Goal: Task Accomplishment & Management: Manage account settings

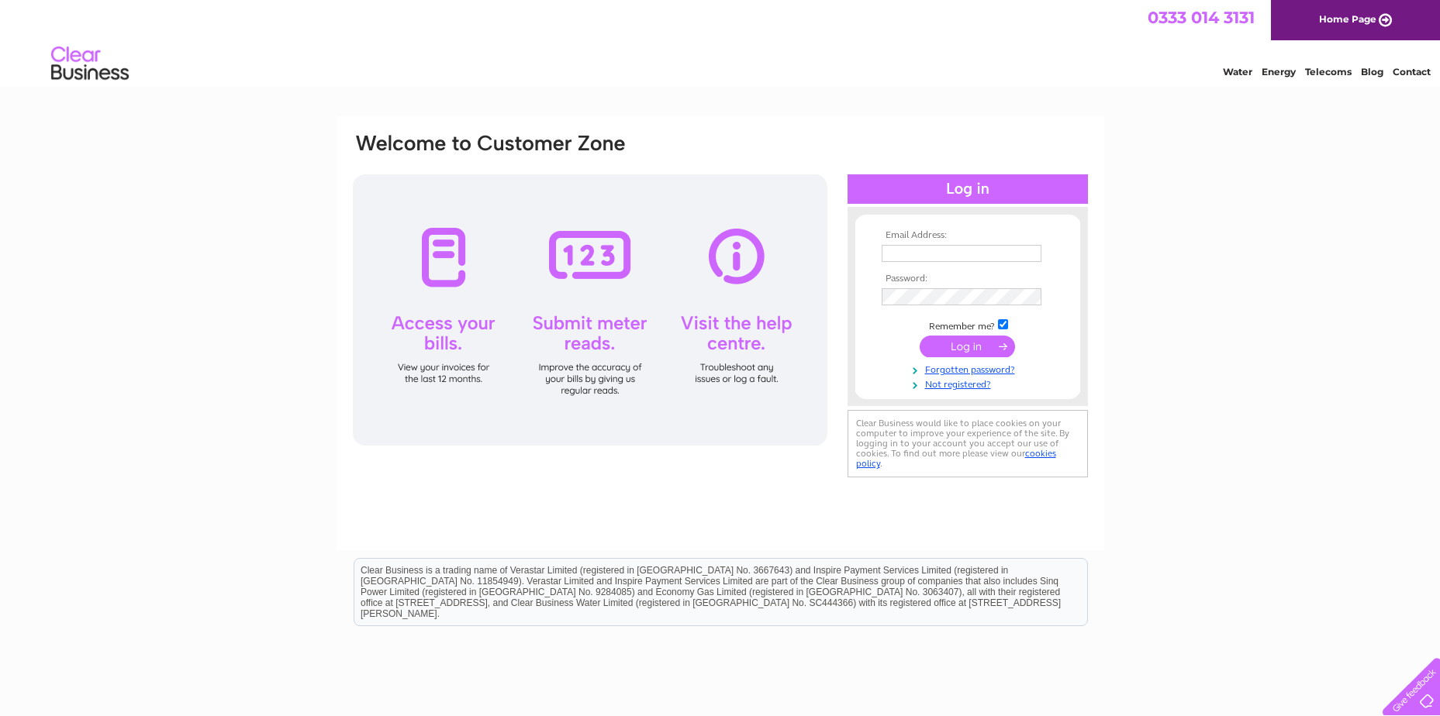
type input "angela.watkins@cre-llp.co.uk"
click at [960, 341] on input "submit" at bounding box center [967, 347] width 95 height 22
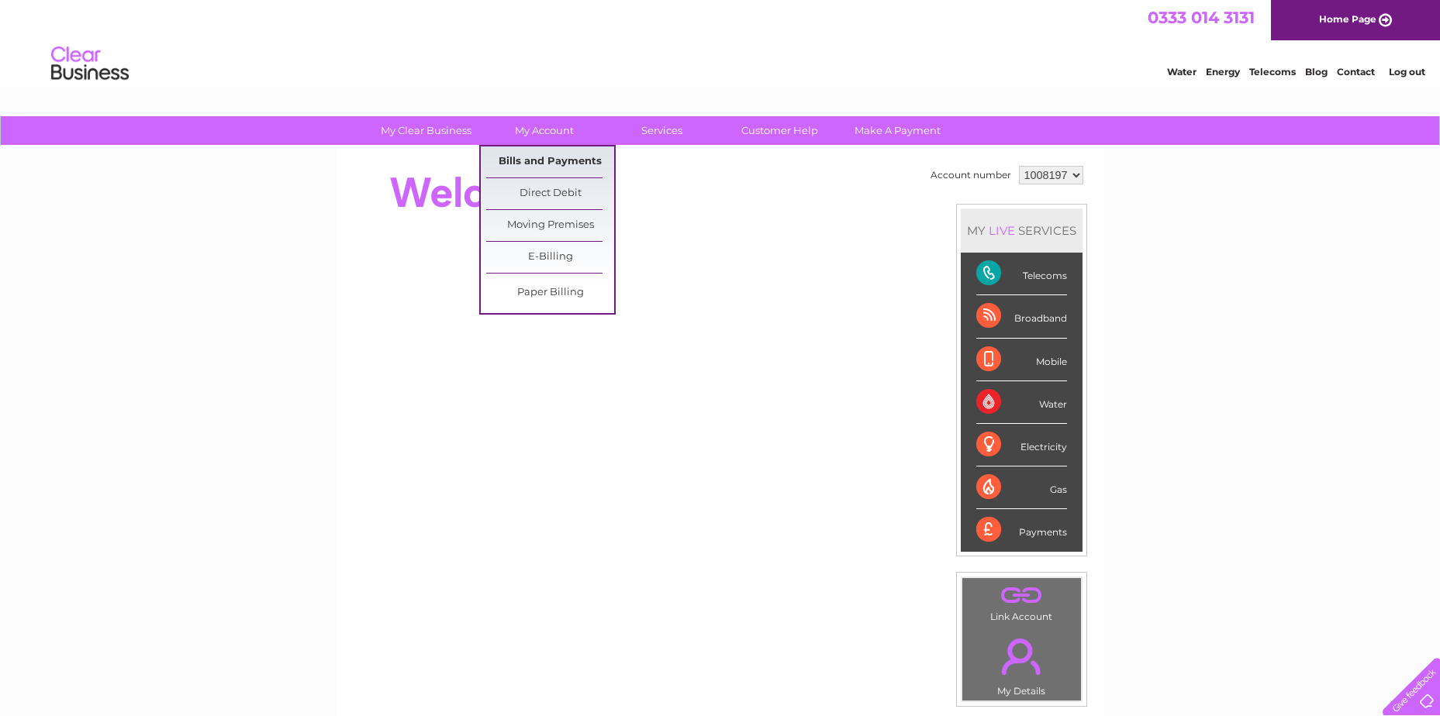
click at [542, 157] on link "Bills and Payments" at bounding box center [550, 162] width 128 height 31
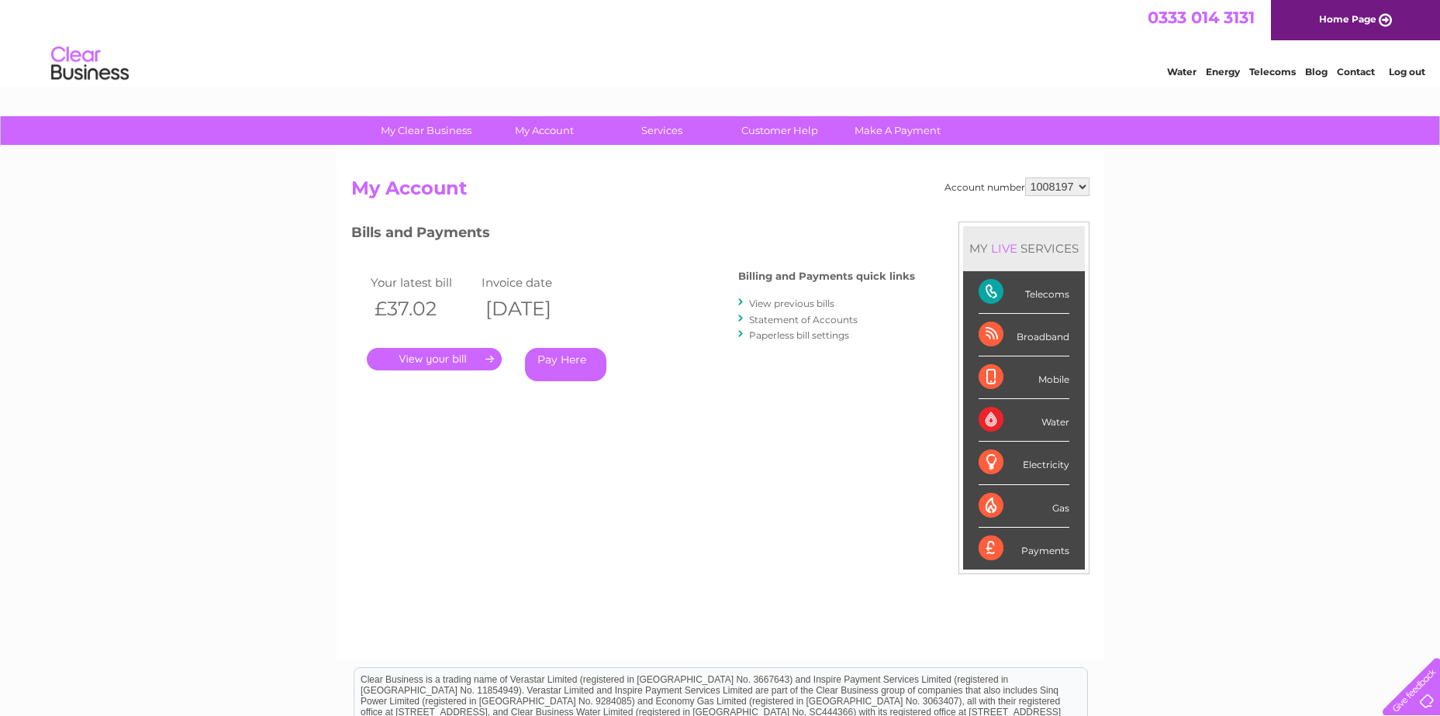
click at [440, 355] on link "." at bounding box center [434, 359] width 135 height 22
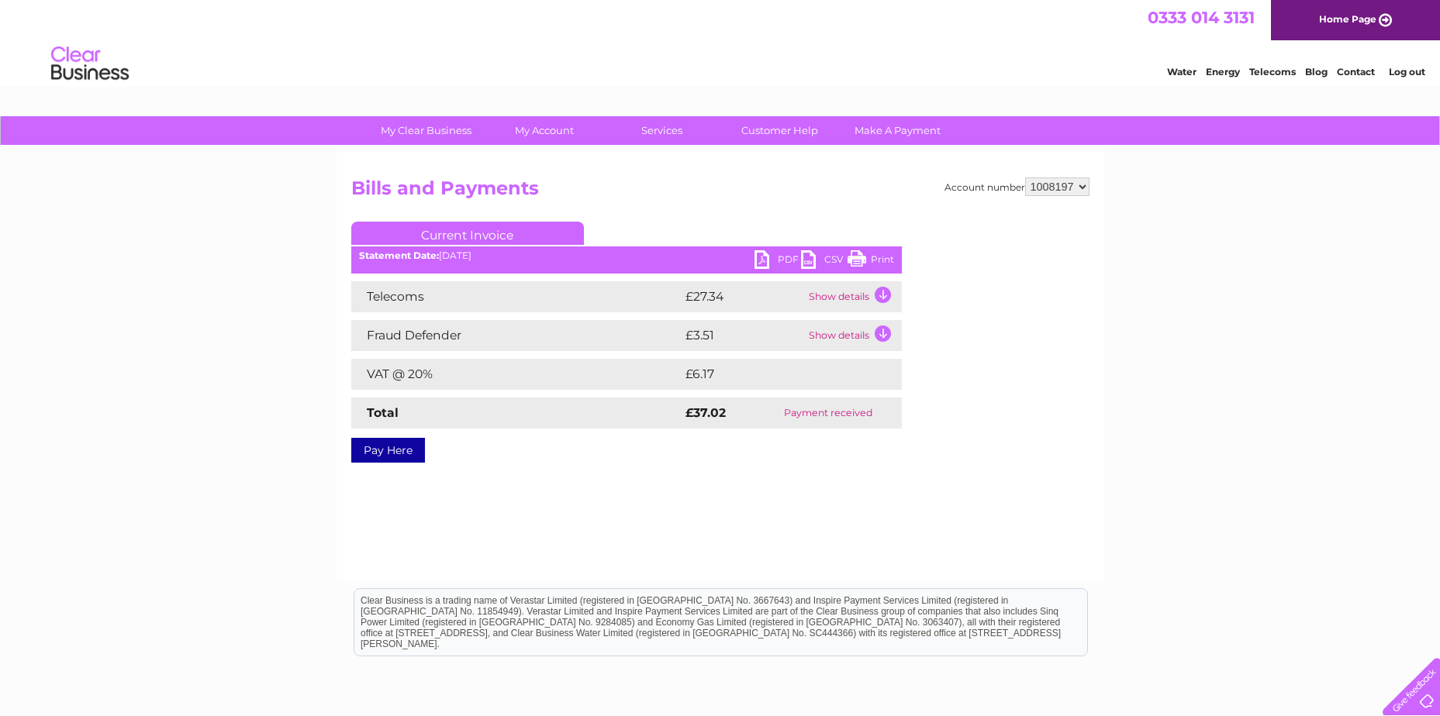
click at [777, 255] on link "PDF" at bounding box center [777, 261] width 47 height 22
